Goal: Task Accomplishment & Management: Use online tool/utility

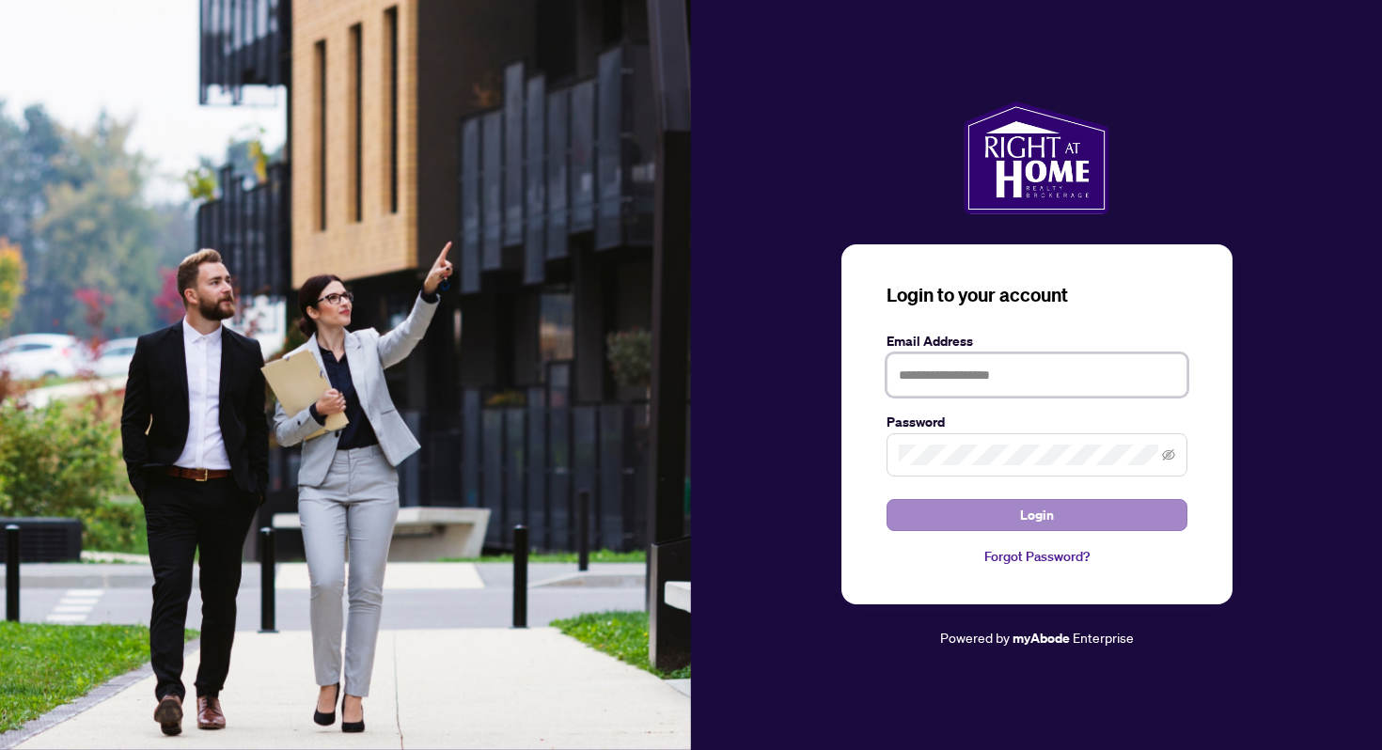
type input "**********"
click at [926, 509] on button "Login" at bounding box center [1036, 515] width 301 height 32
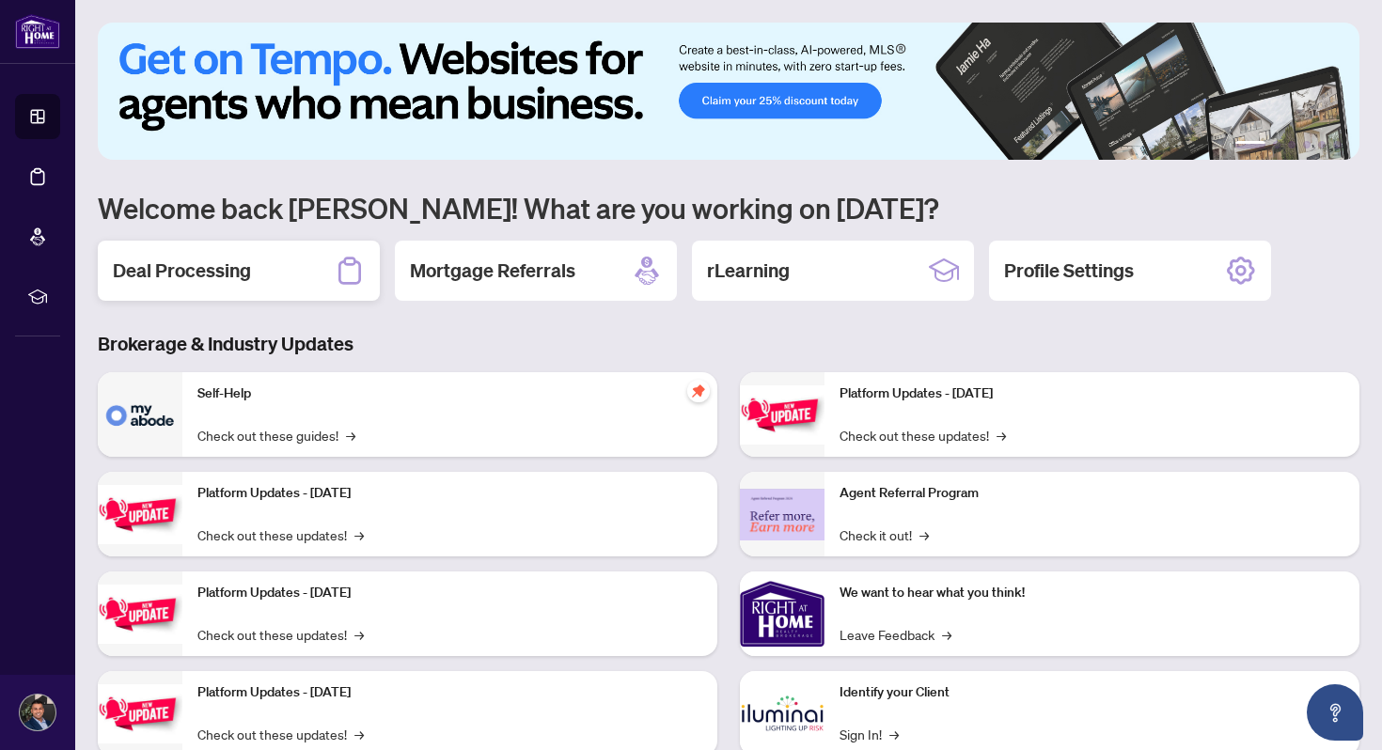
click at [257, 300] on div "Deal Processing" at bounding box center [239, 271] width 282 height 60
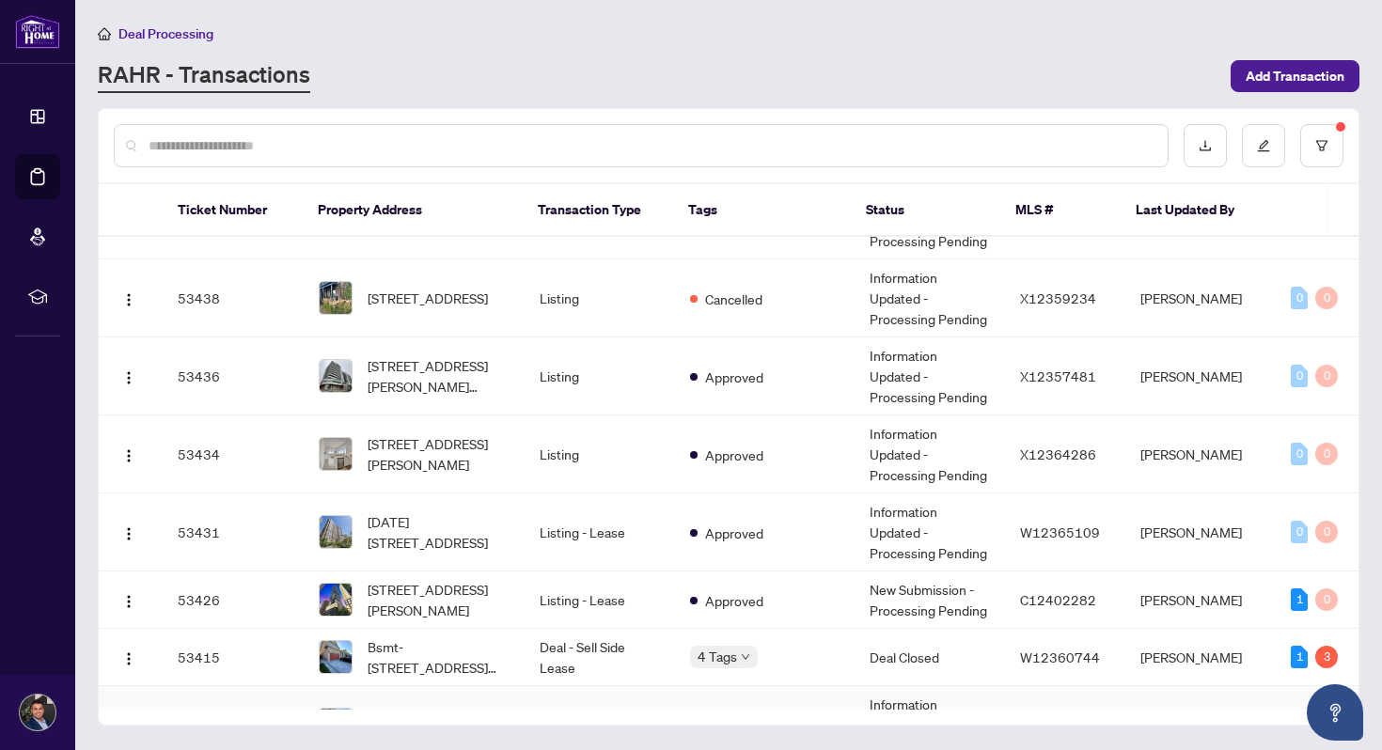
scroll to position [534, 0]
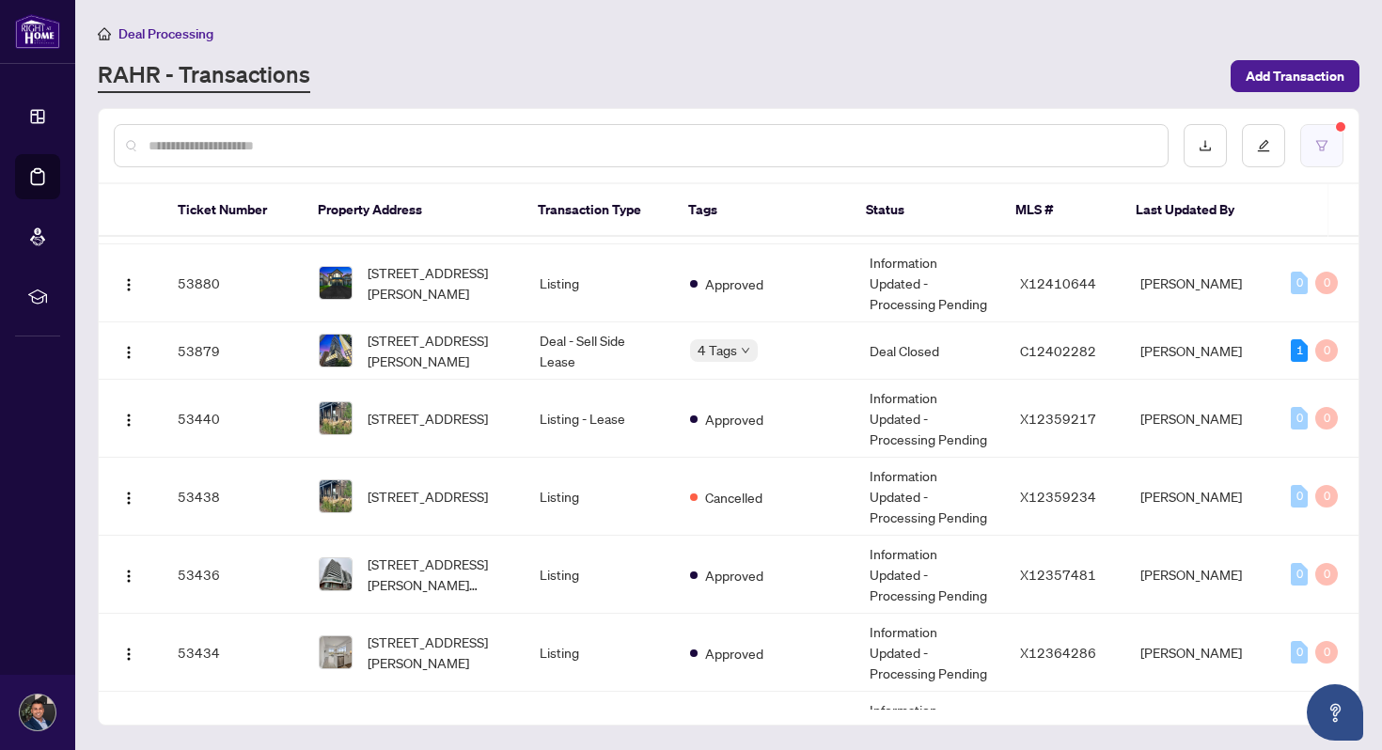
click at [1325, 148] on icon "filter" at bounding box center [1321, 145] width 13 height 13
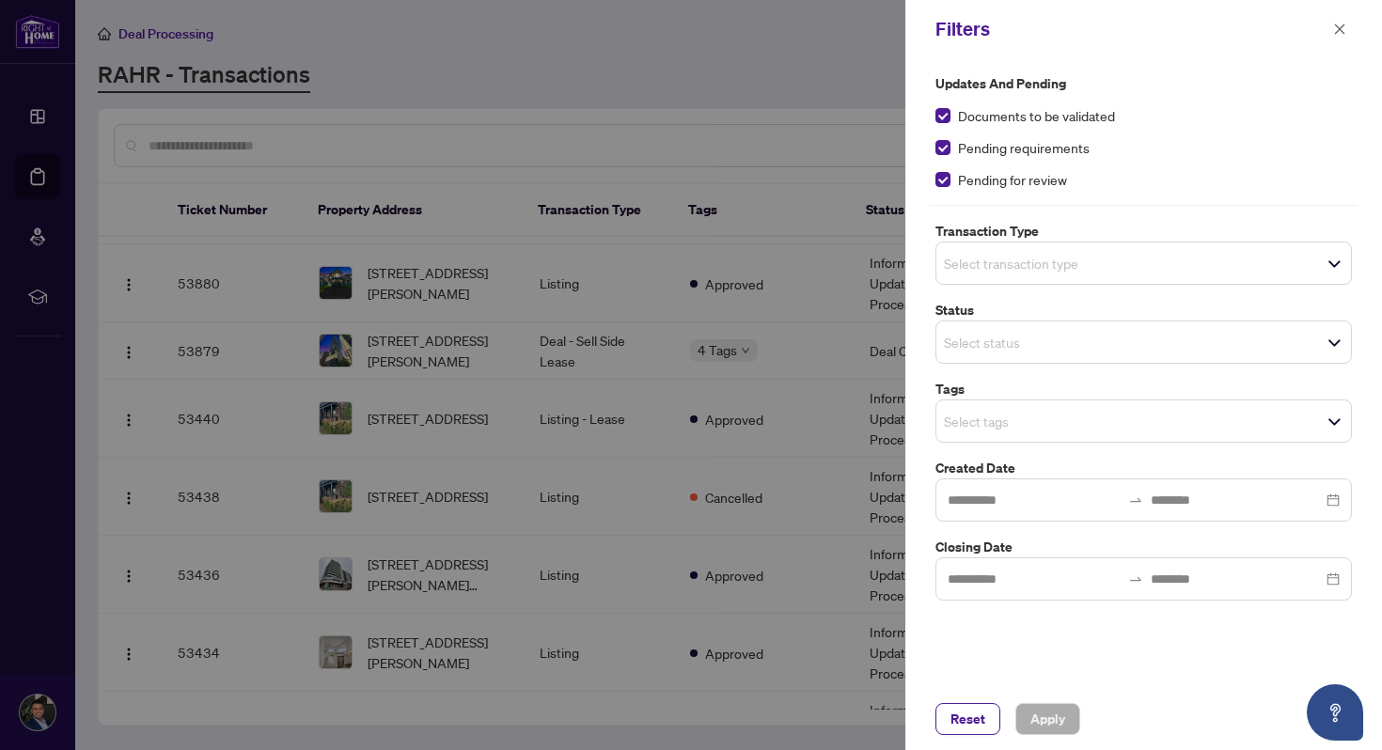
click at [951, 116] on div "Documents to be validated" at bounding box center [1143, 115] width 416 height 21
click at [1053, 718] on span "Apply" at bounding box center [1047, 719] width 35 height 30
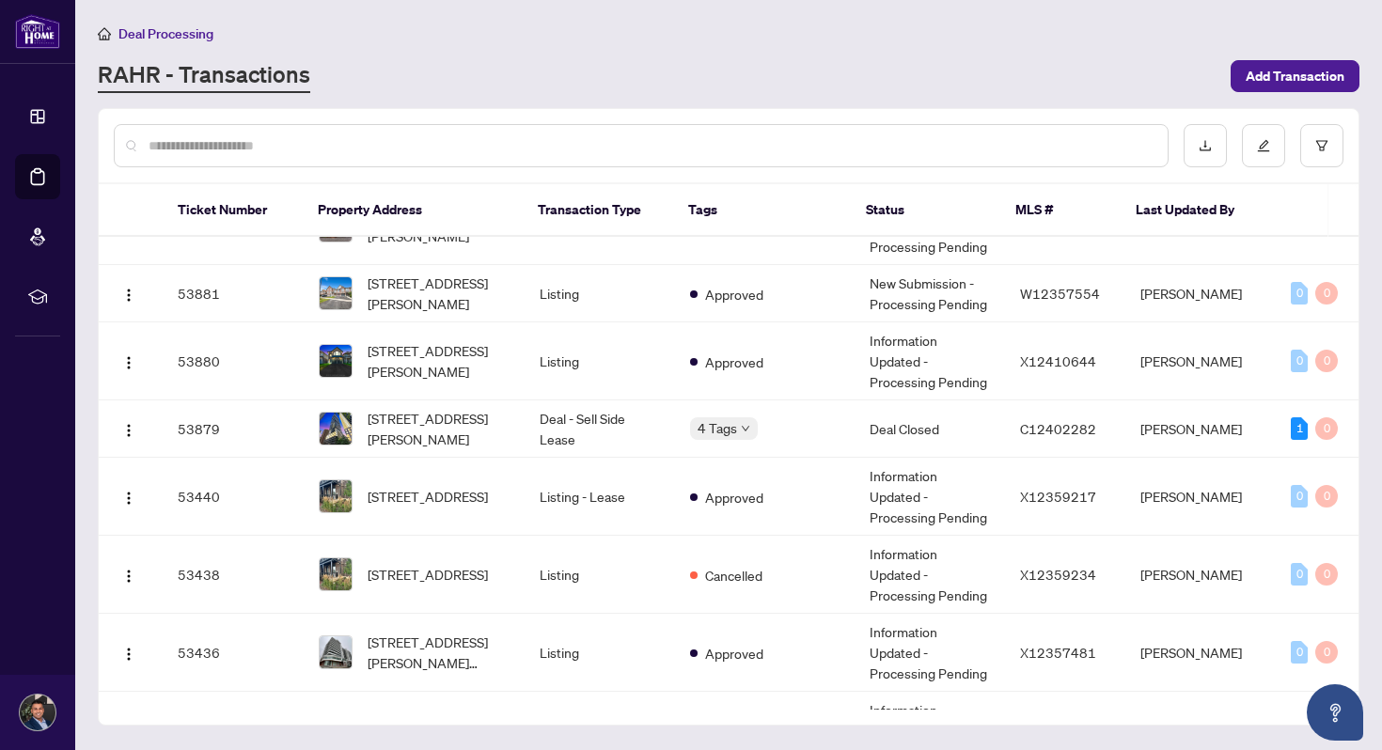
scroll to position [0, 0]
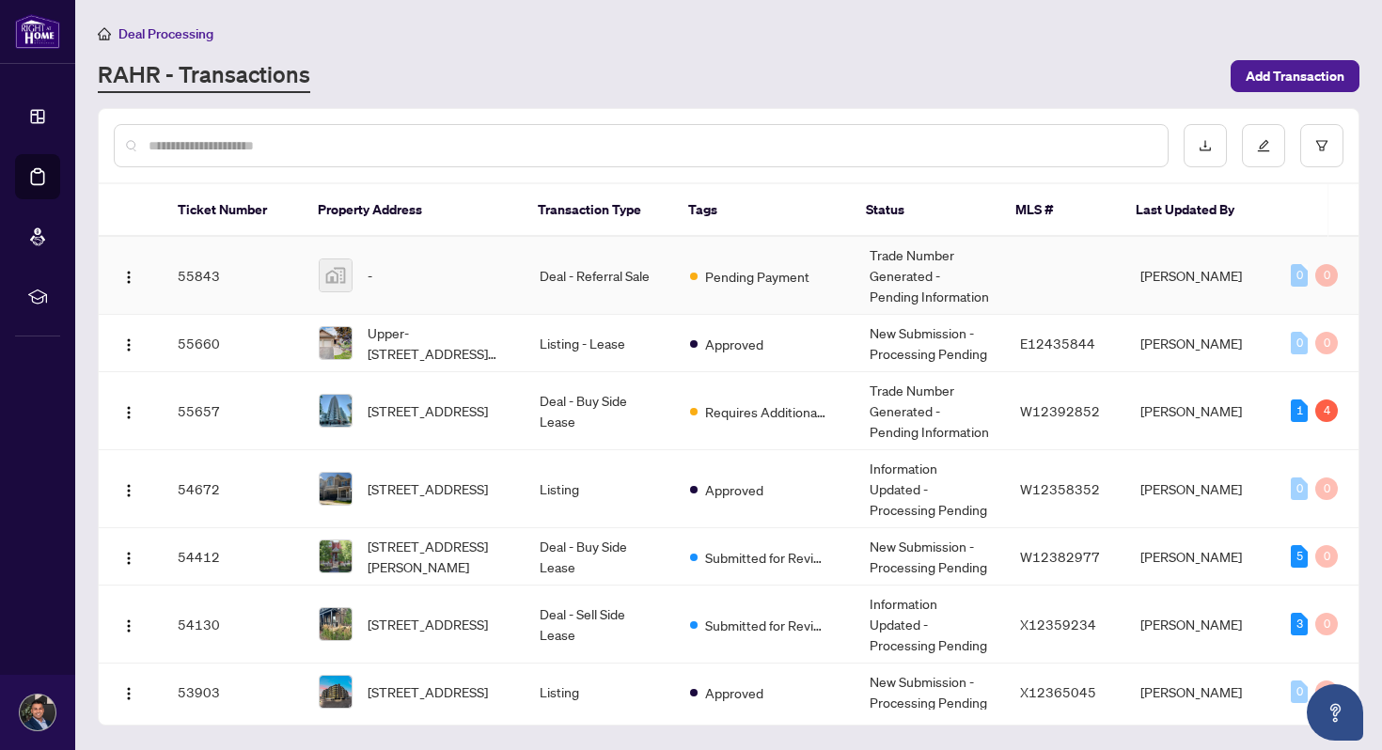
click at [554, 279] on td "Deal - Referral Sale" at bounding box center [599, 276] width 150 height 78
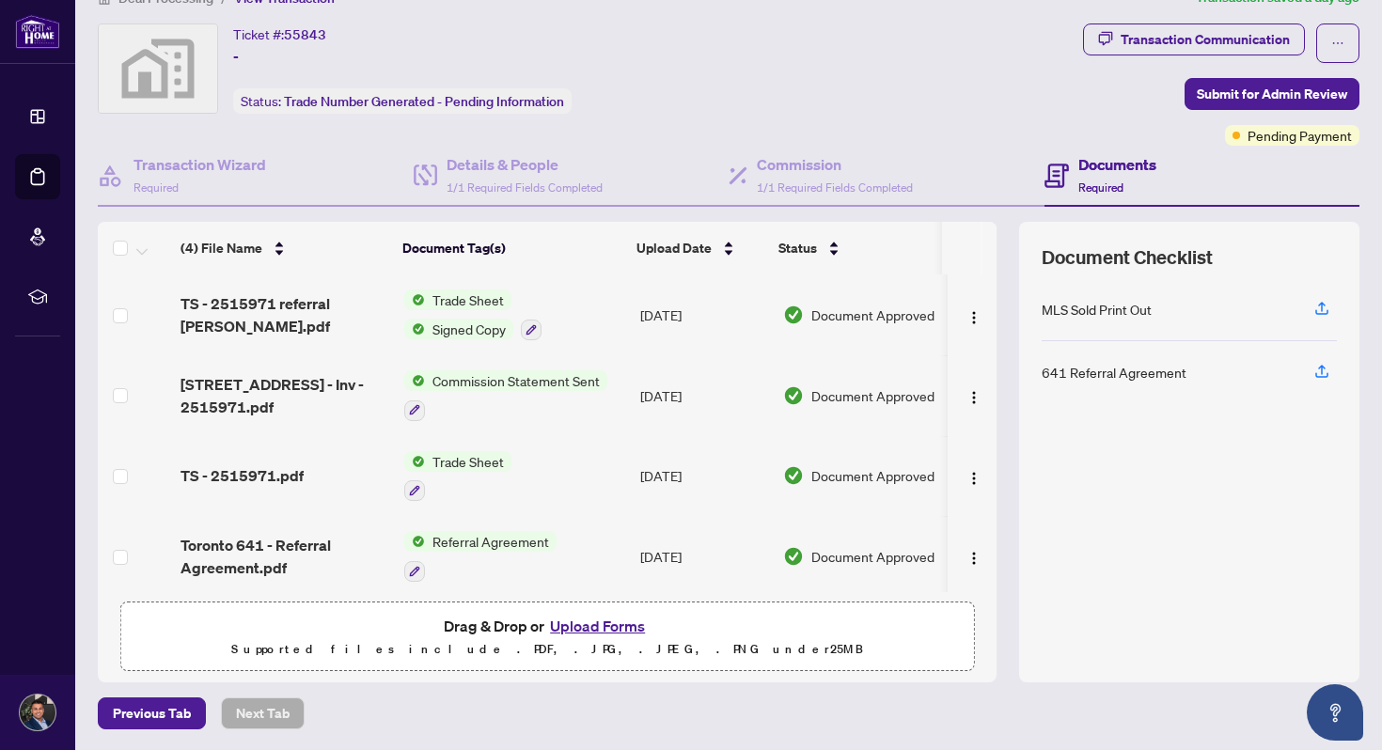
scroll to position [0, 3]
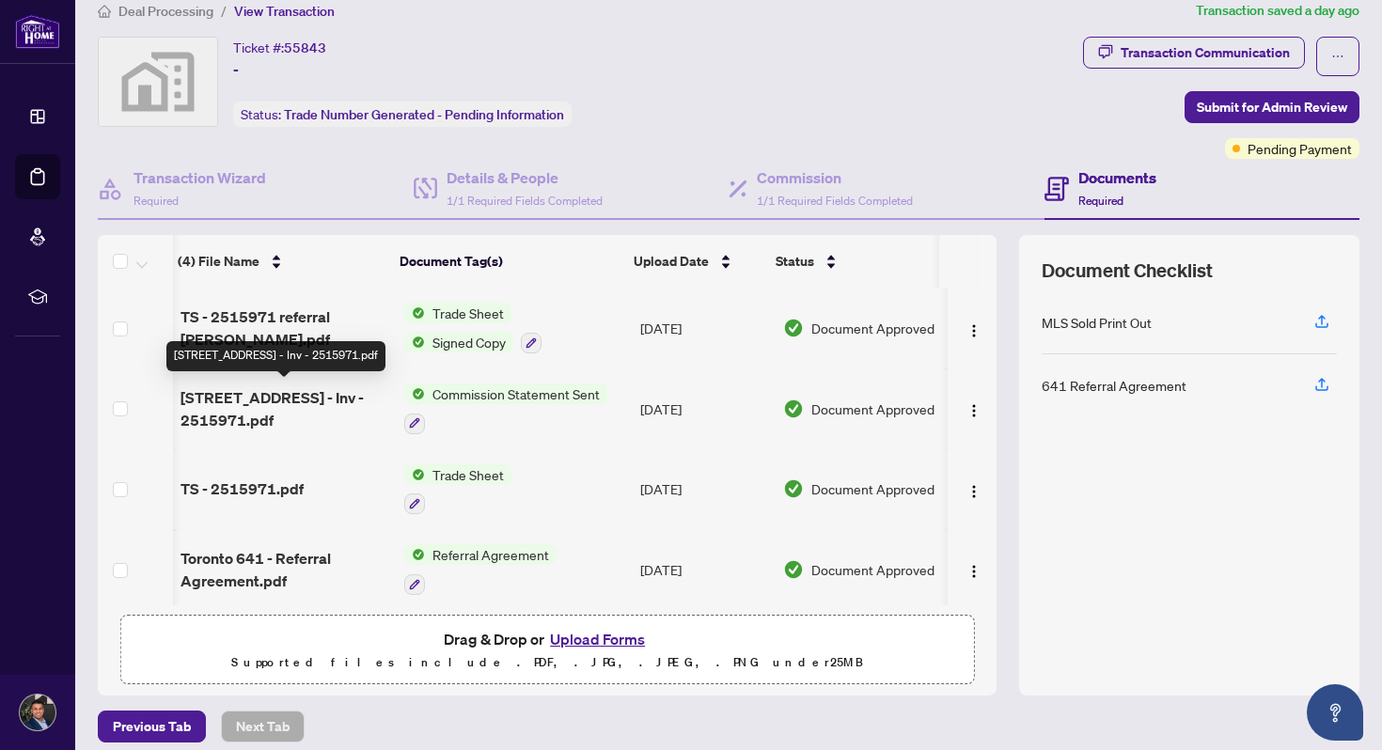
click at [322, 402] on span "[STREET_ADDRESS] - Inv - 2515971.pdf" at bounding box center [284, 408] width 209 height 45
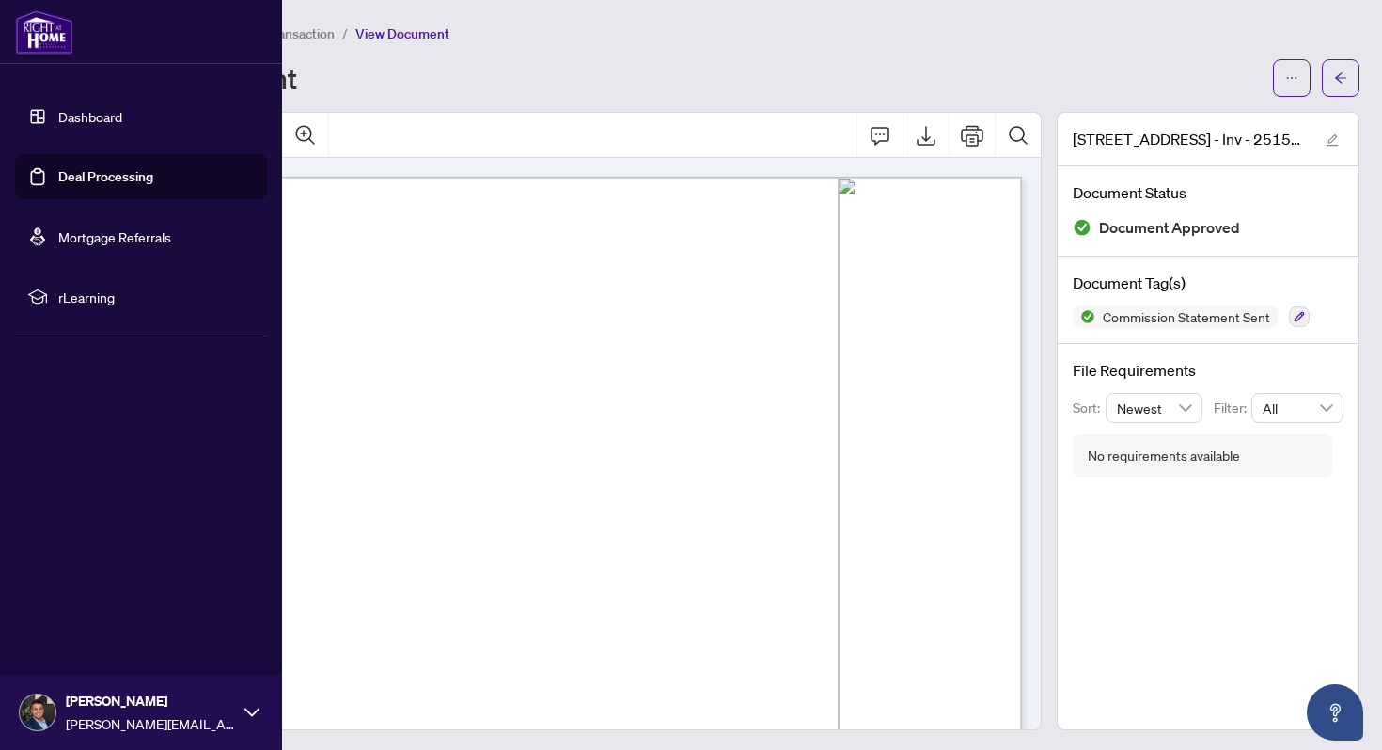
click at [63, 125] on link "Dashboard" at bounding box center [90, 116] width 64 height 17
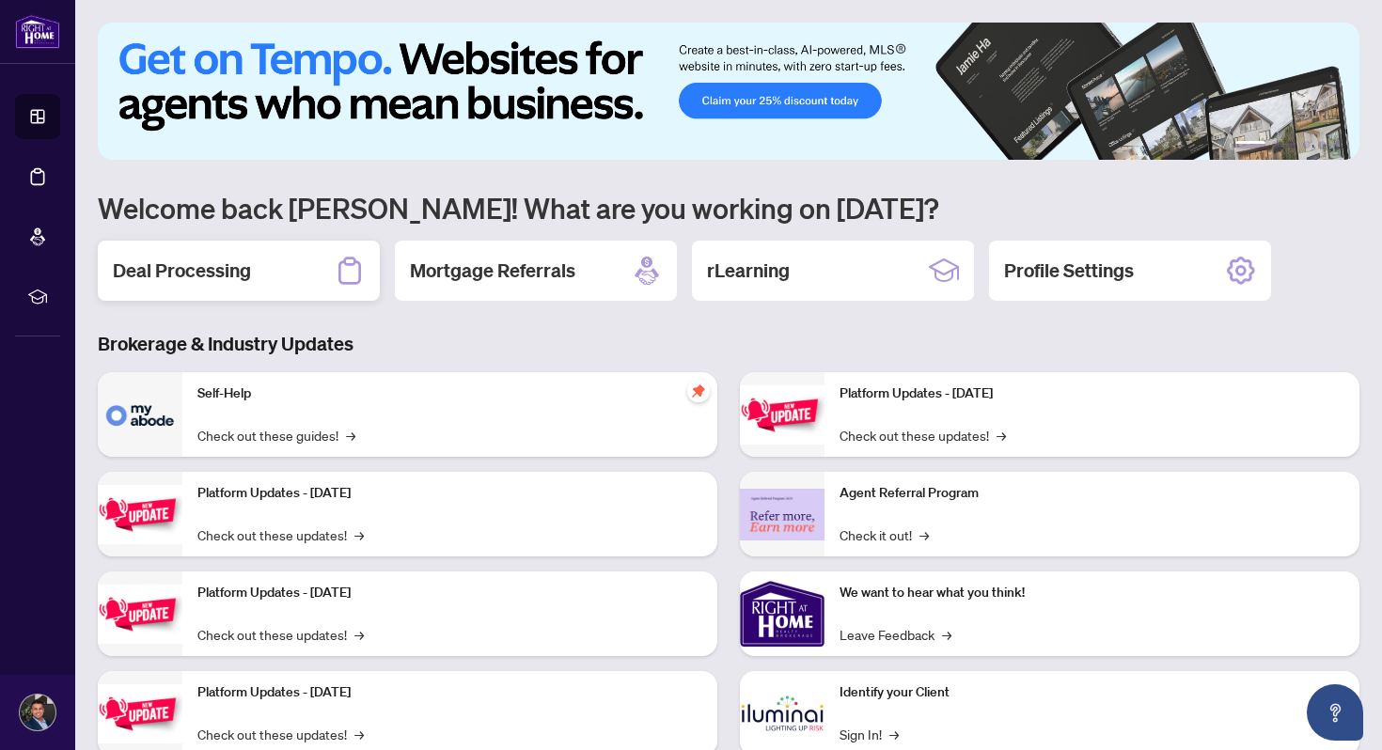
click at [269, 265] on div "Deal Processing" at bounding box center [239, 271] width 282 height 60
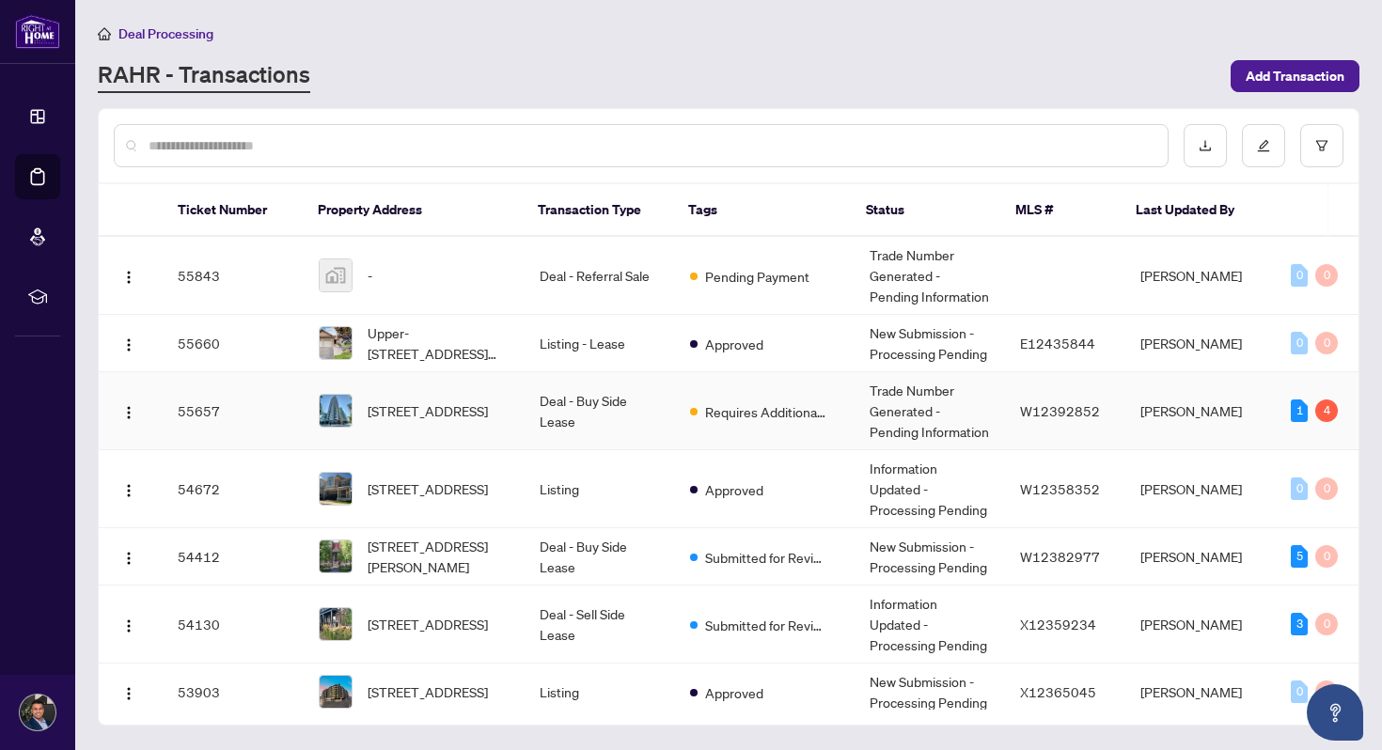
click at [620, 402] on td "Deal - Buy Side Lease" at bounding box center [599, 411] width 150 height 78
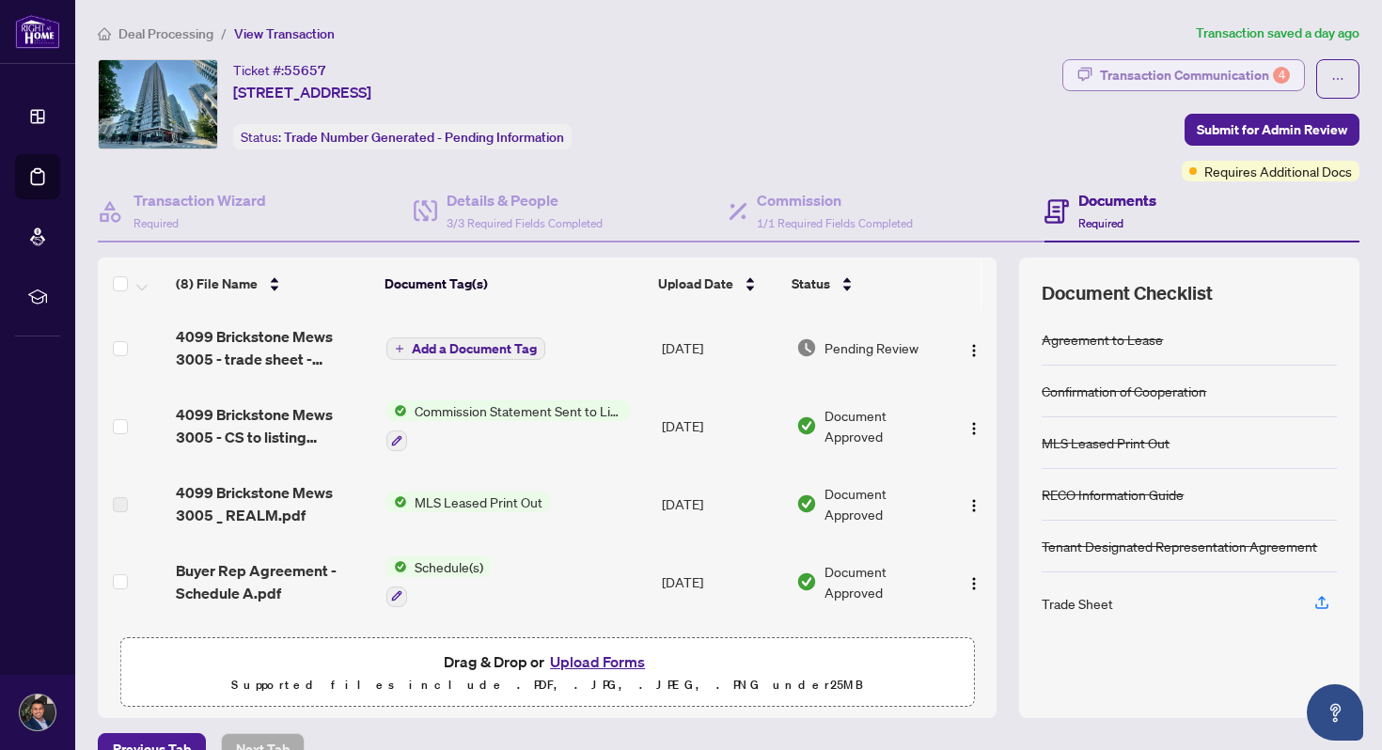
click at [1248, 71] on div "Transaction Communication 4" at bounding box center [1195, 75] width 190 height 30
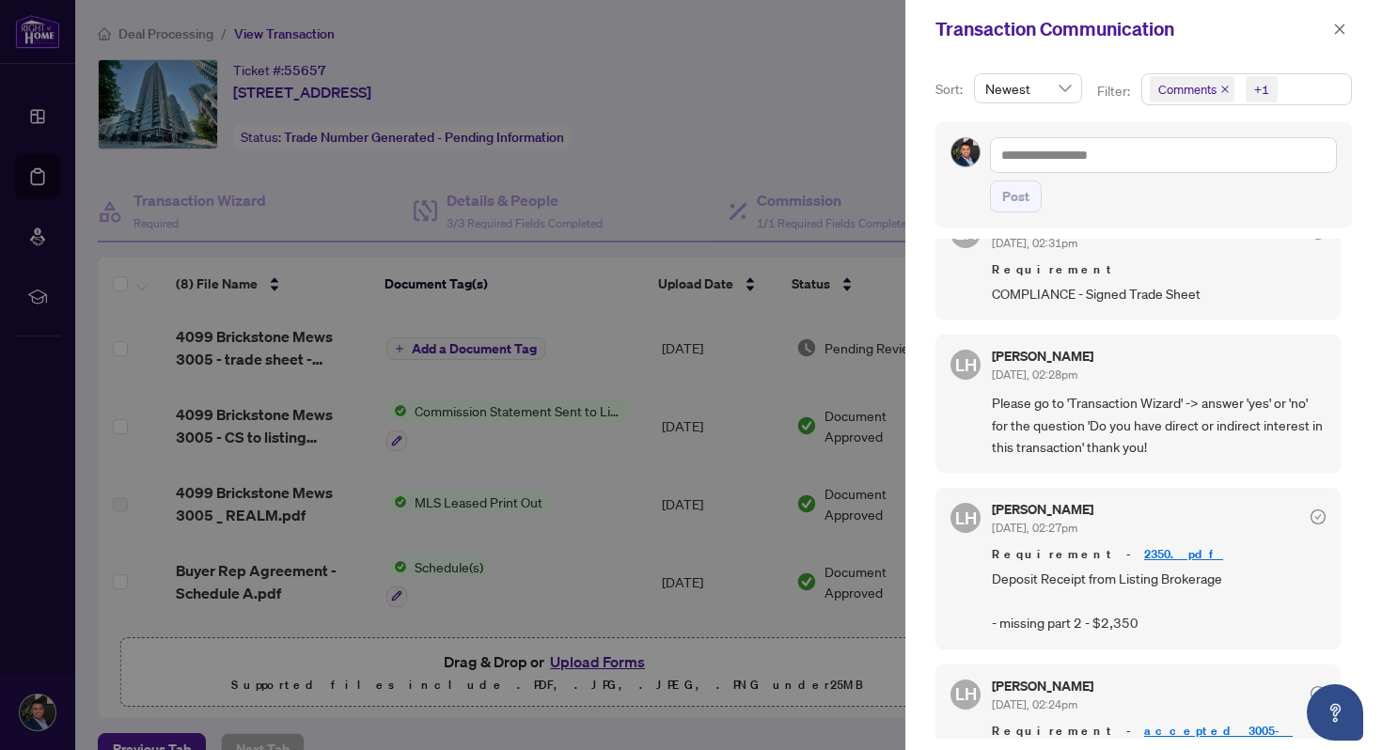
scroll to position [335, 0]
click at [1342, 25] on icon "close" at bounding box center [1340, 28] width 10 height 10
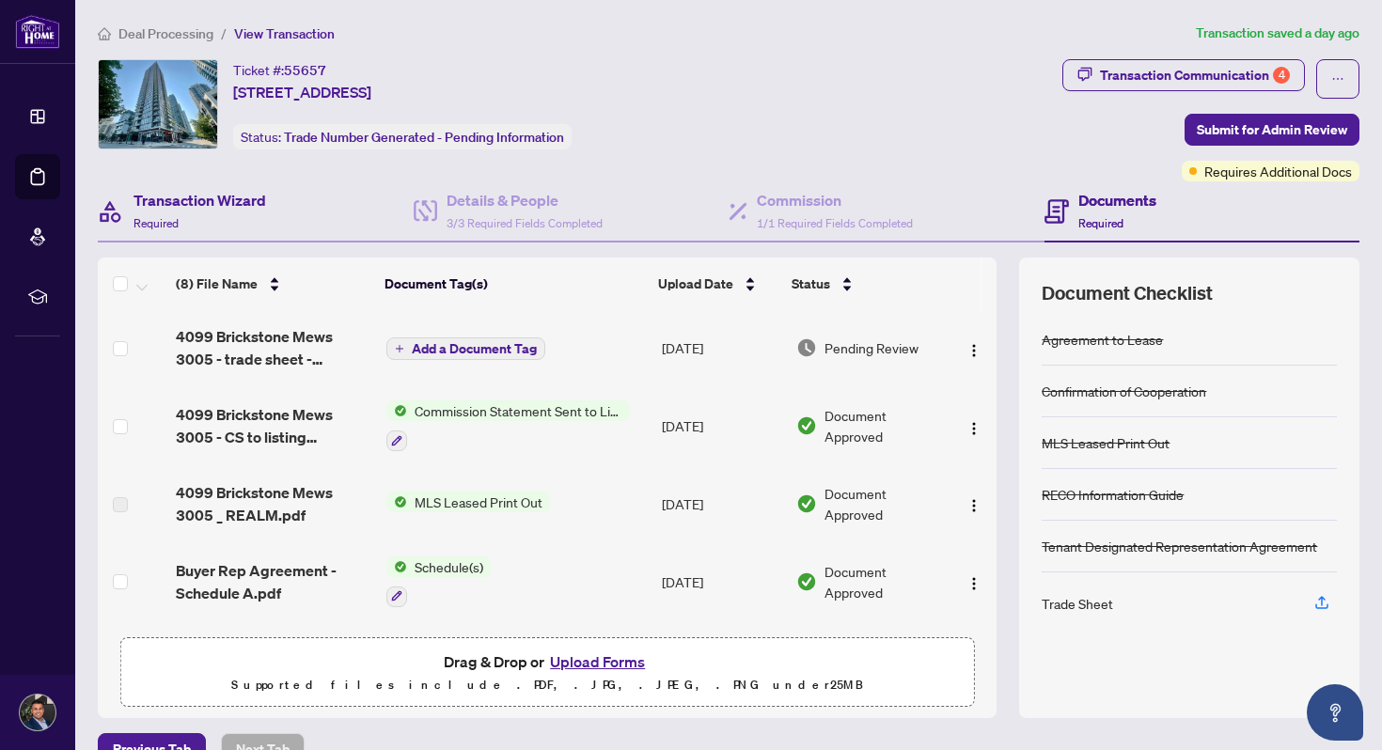
click at [309, 211] on div "Transaction Wizard Required" at bounding box center [256, 211] width 316 height 61
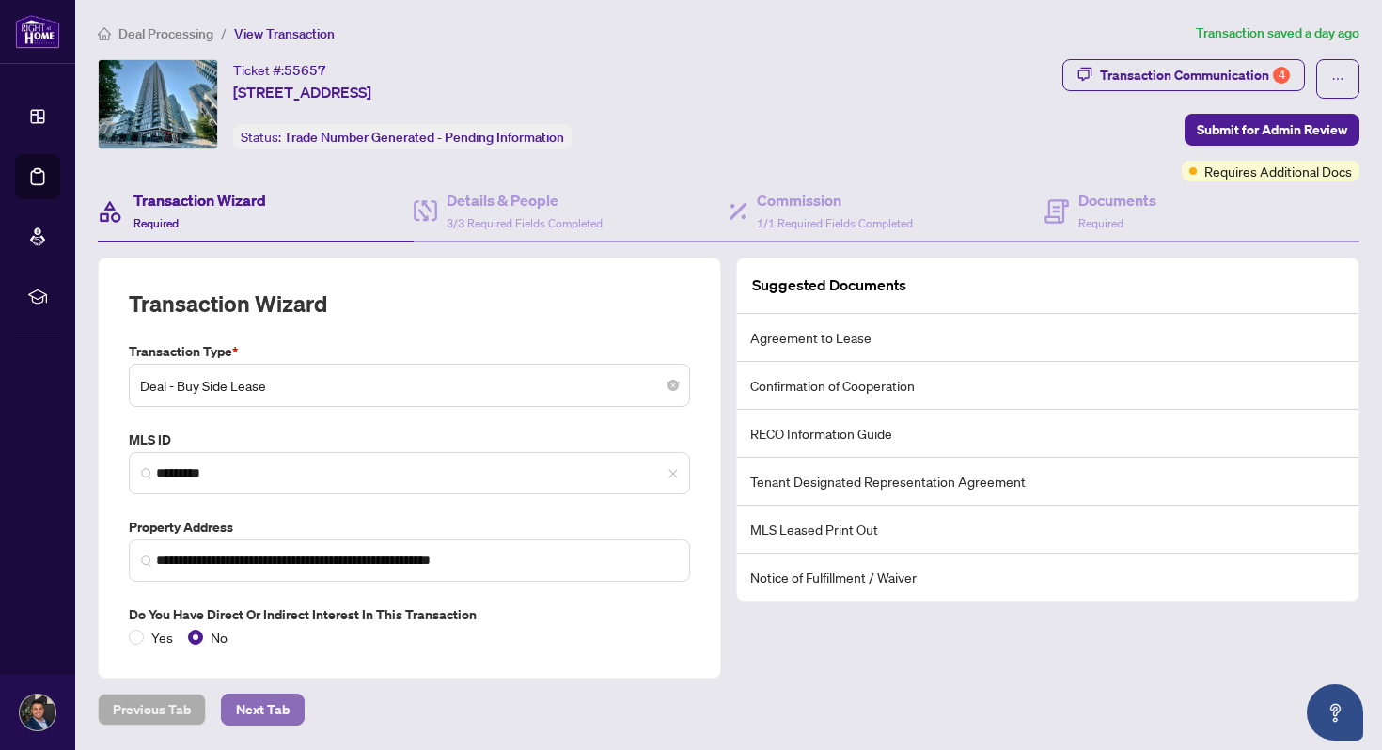
click at [294, 712] on button "Next Tab" at bounding box center [263, 710] width 84 height 32
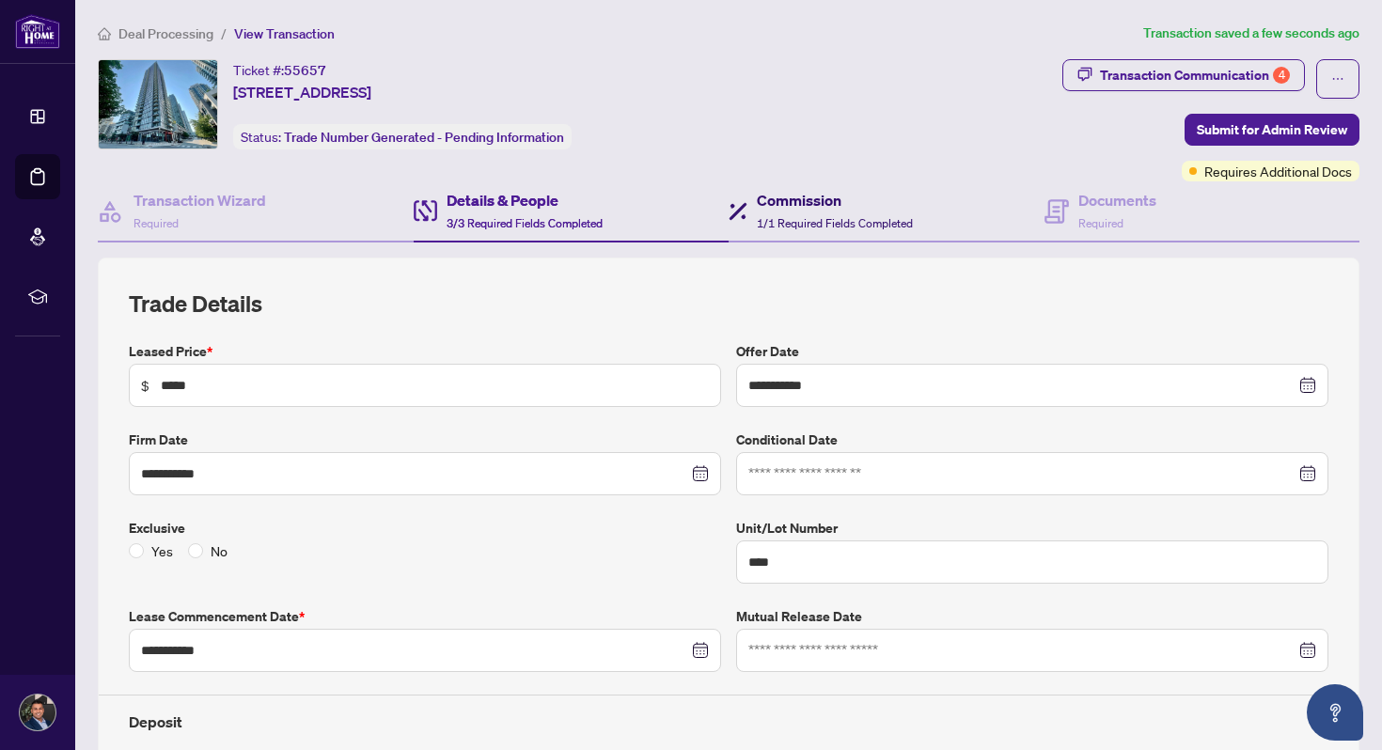
click at [764, 216] on span "1/1 Required Fields Completed" at bounding box center [835, 223] width 156 height 14
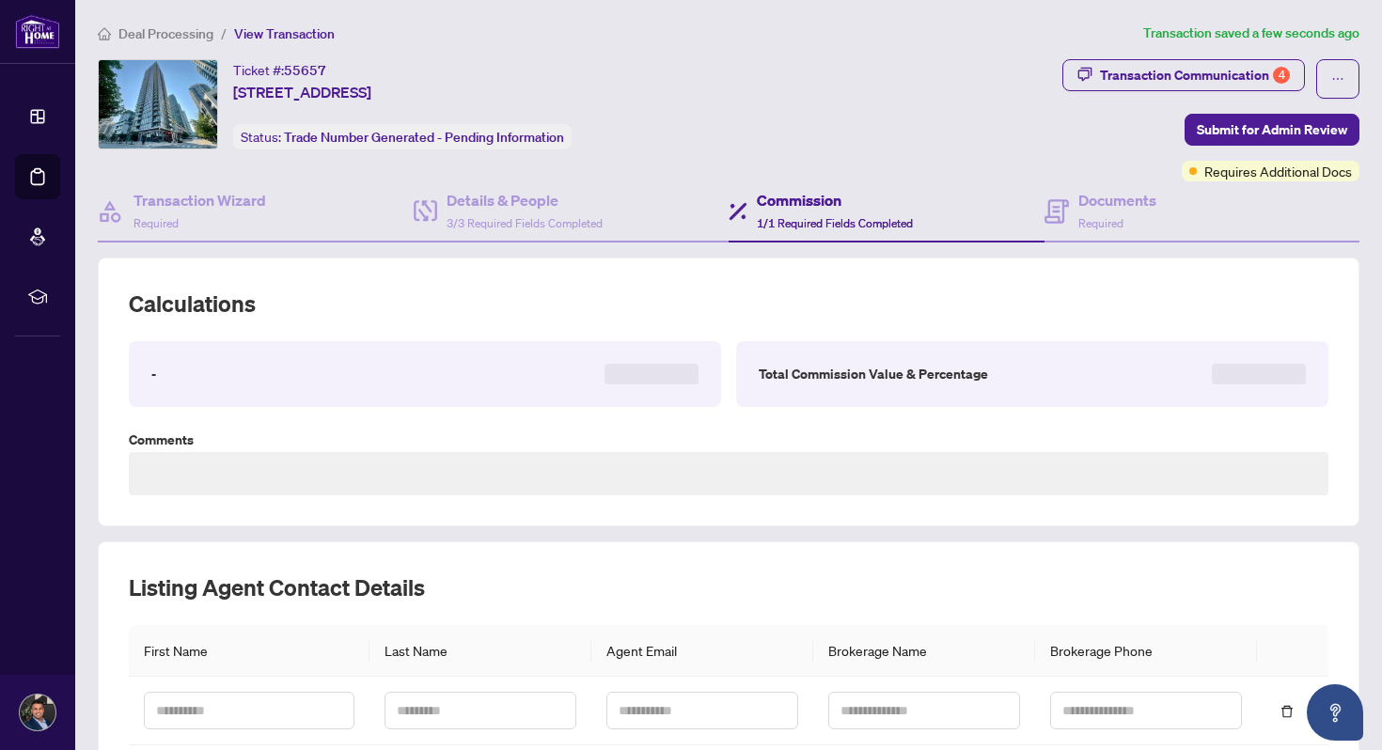
type textarea "**********"
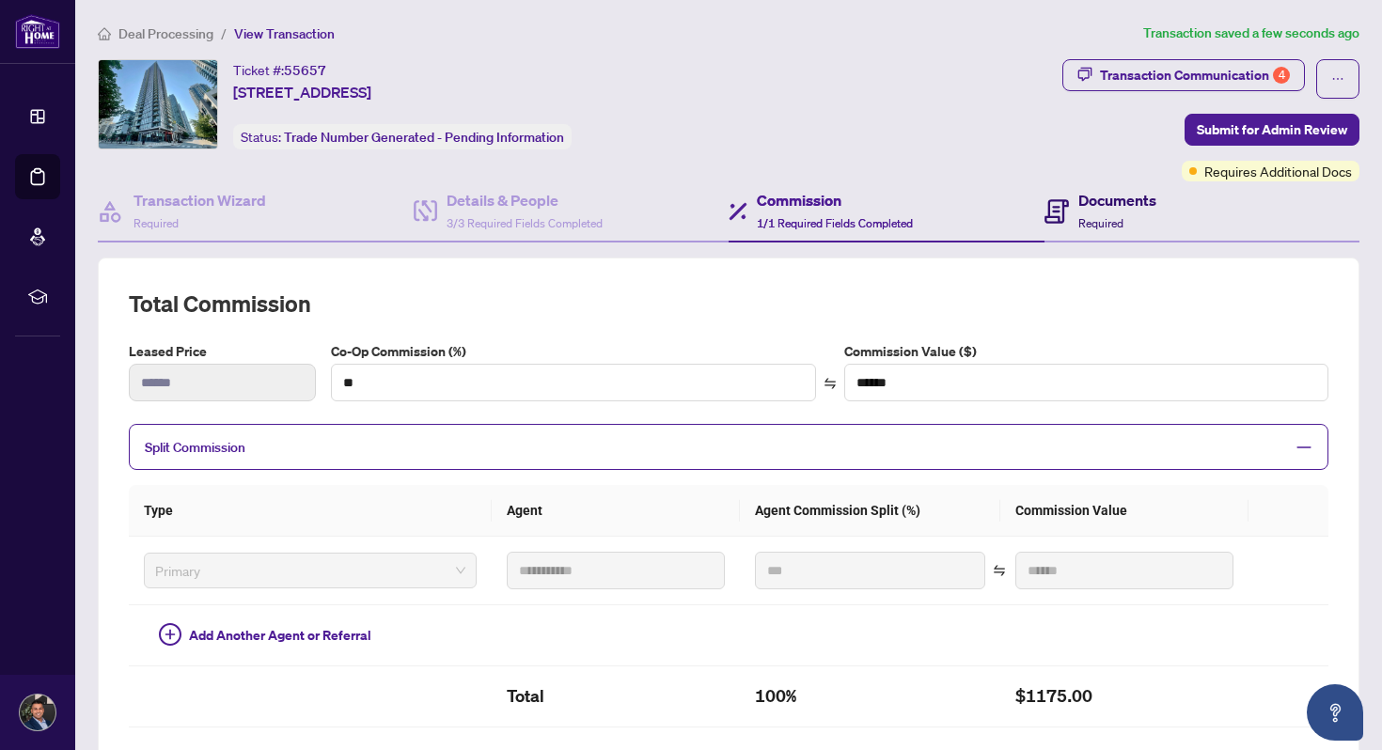
click at [1097, 207] on h4 "Documents" at bounding box center [1117, 200] width 78 height 23
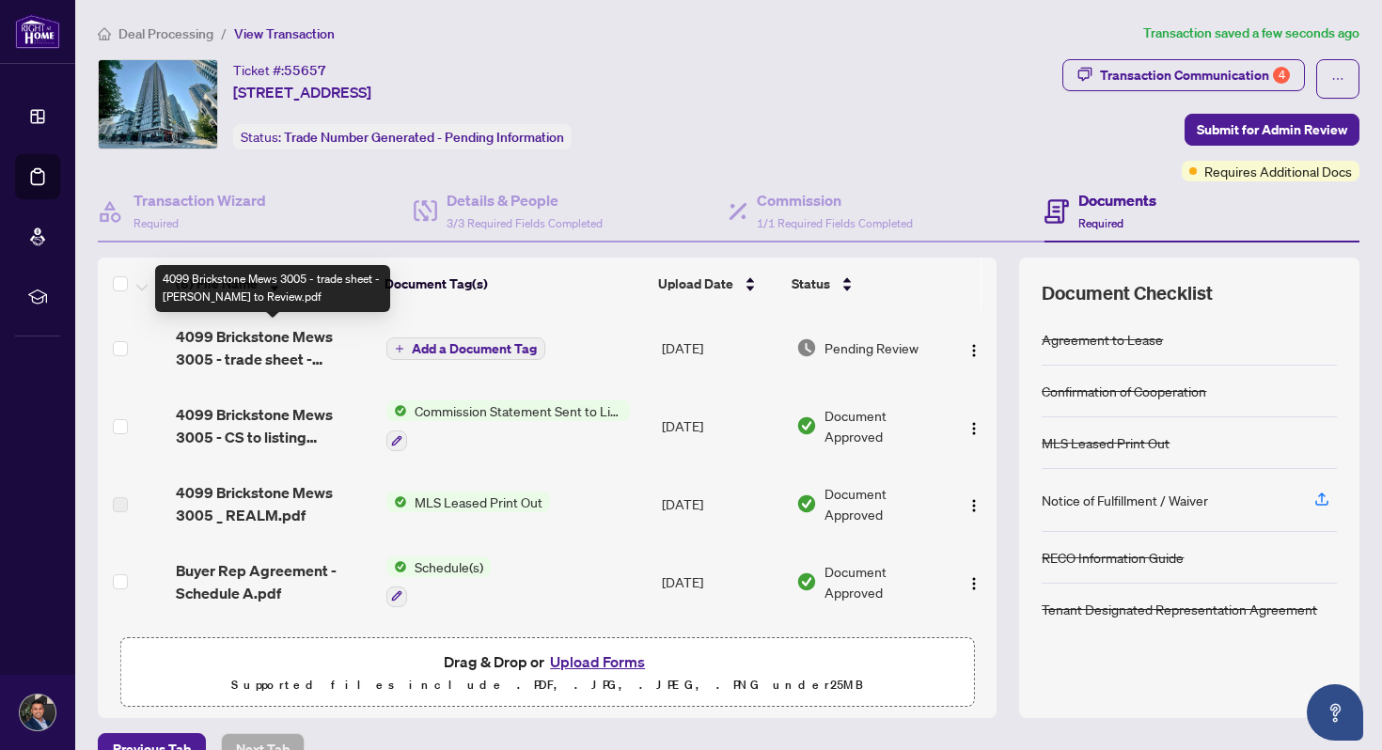
click at [326, 358] on span "4099 Brickstone Mews 3005 - trade sheet - [PERSON_NAME] to Review.pdf" at bounding box center [273, 347] width 195 height 45
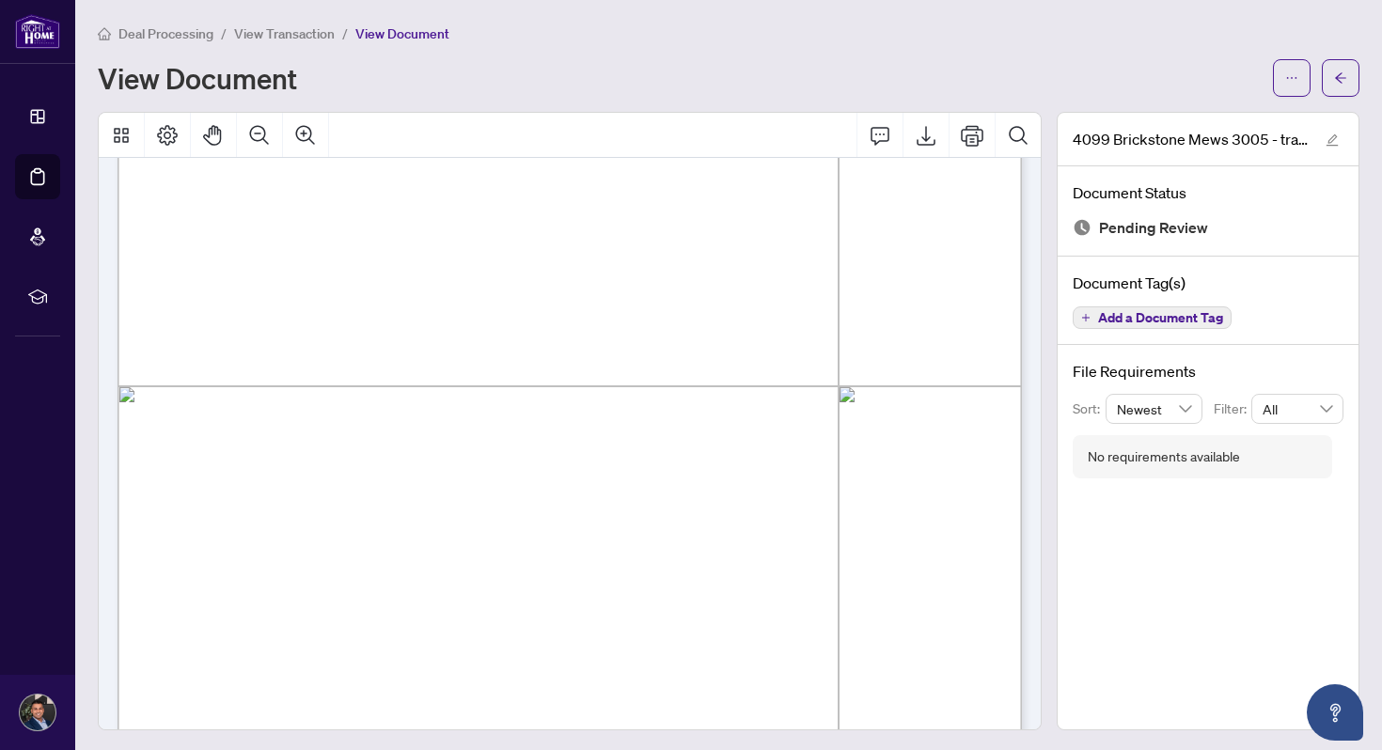
scroll to position [515, 0]
click at [1301, 92] on button "button" at bounding box center [1292, 78] width 38 height 38
click at [1255, 126] on span "Download" at bounding box center [1223, 118] width 143 height 21
click at [432, 81] on div "View Document" at bounding box center [680, 78] width 1164 height 30
click at [306, 31] on span "View Transaction" at bounding box center [284, 33] width 101 height 17
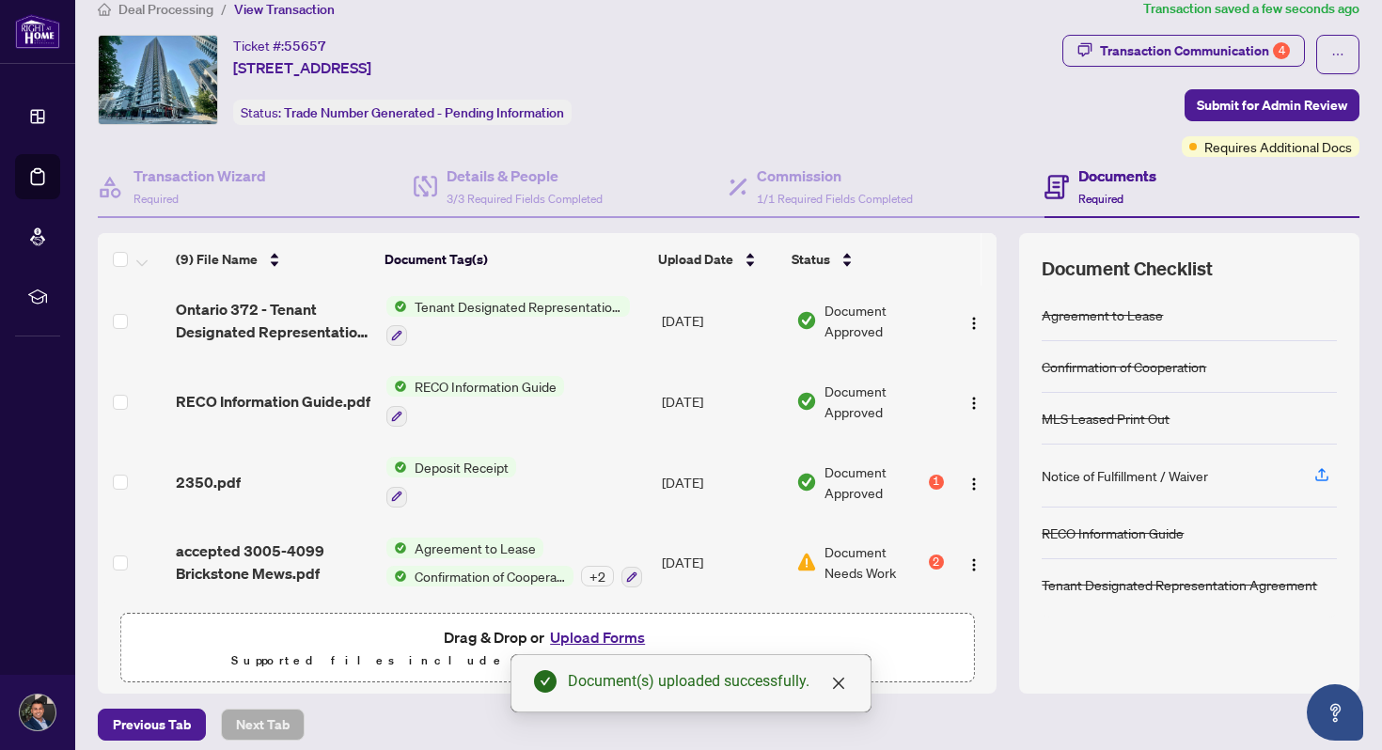
scroll to position [34, 0]
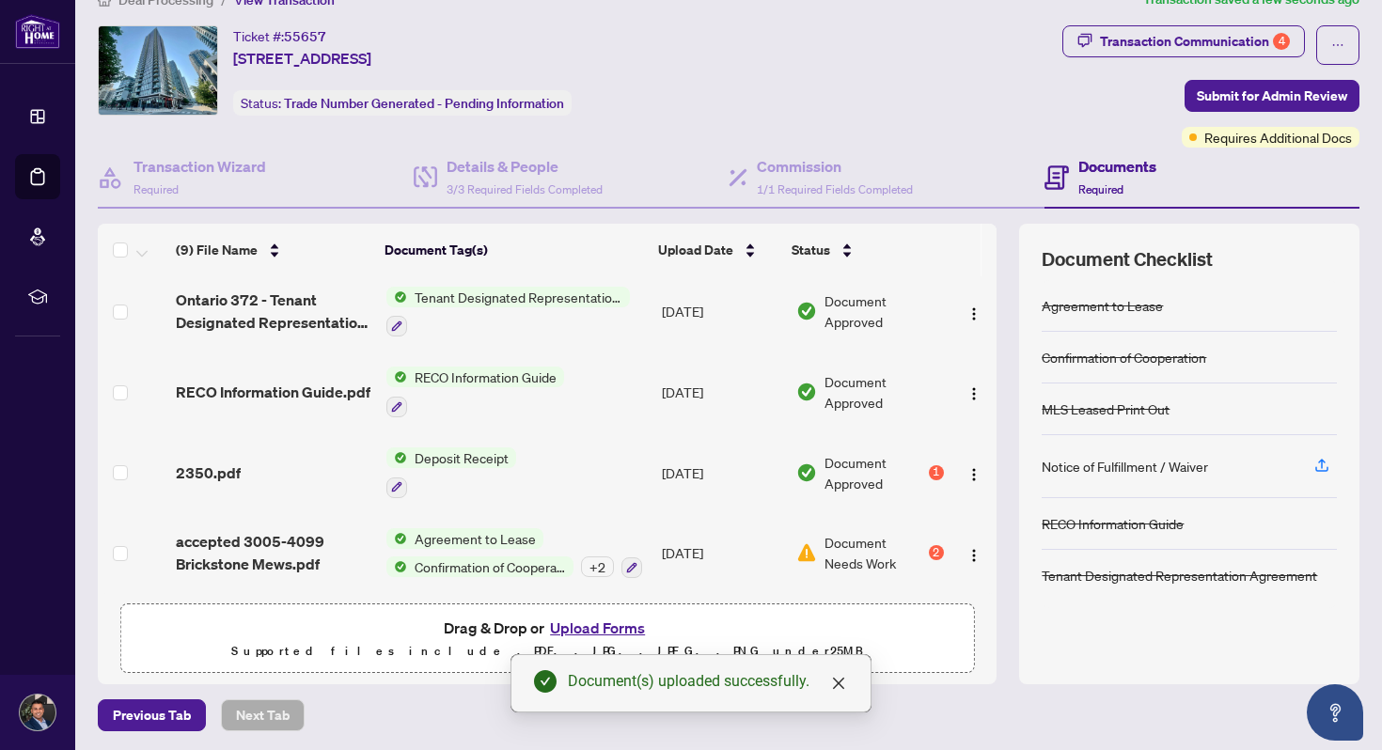
click at [700, 555] on td "[DATE]" at bounding box center [720, 553] width 133 height 81
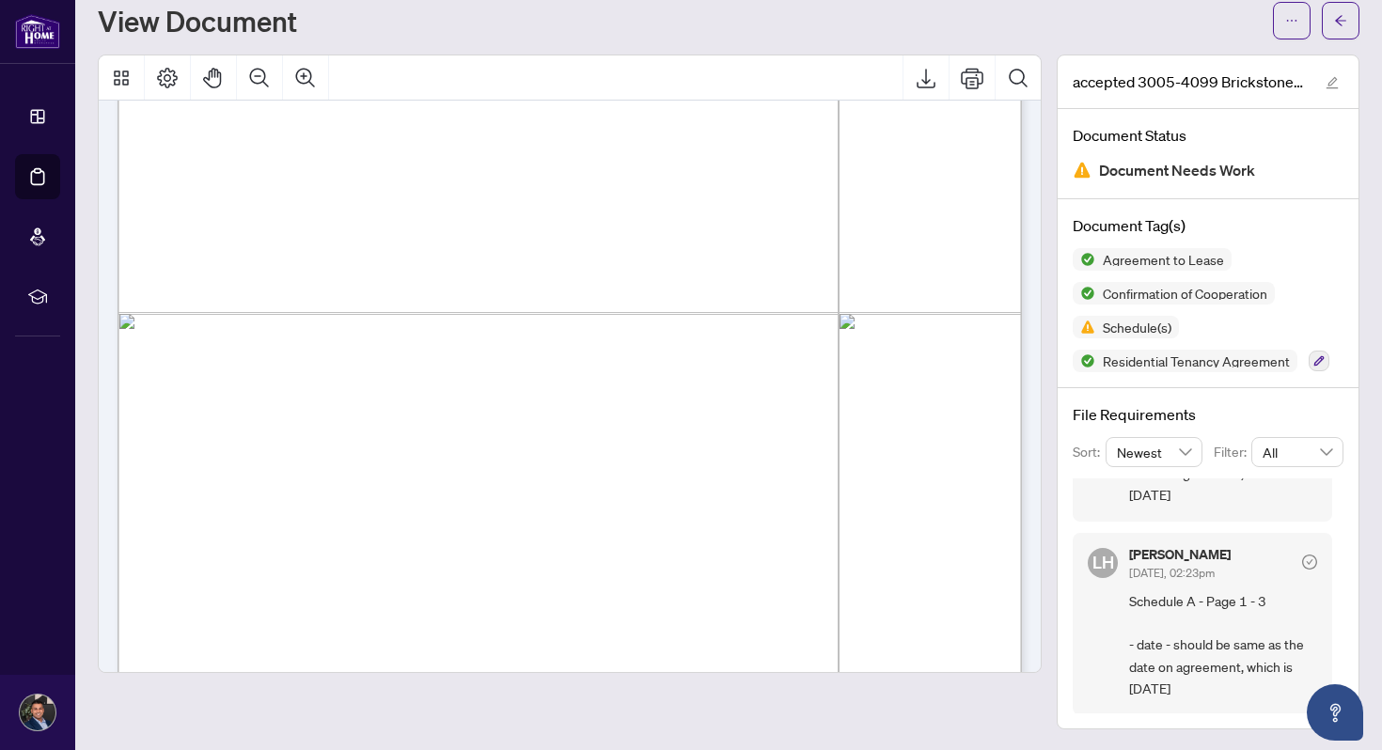
scroll to position [12097, 0]
click at [927, 80] on icon "Export" at bounding box center [925, 79] width 19 height 20
click at [865, 52] on div "Deal Processing / View Transaction / View Document View Document accepted 3005-…" at bounding box center [728, 347] width 1261 height 764
